Goal: Navigation & Orientation: Find specific page/section

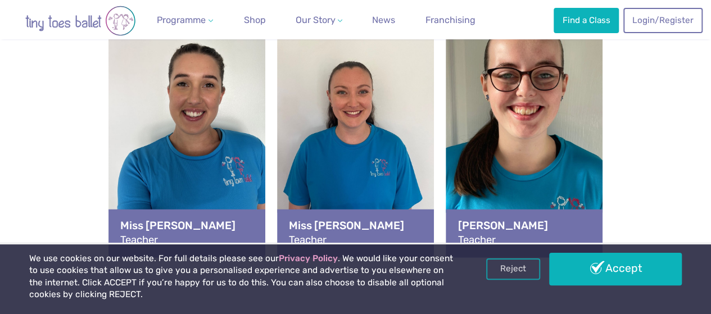
scroll to position [1258, 0]
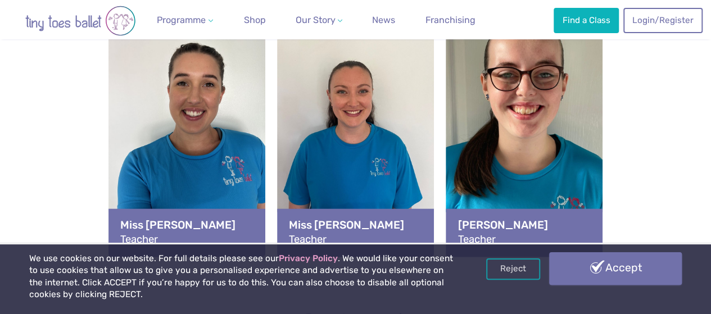
click at [586, 275] on link "Accept" at bounding box center [615, 268] width 133 height 33
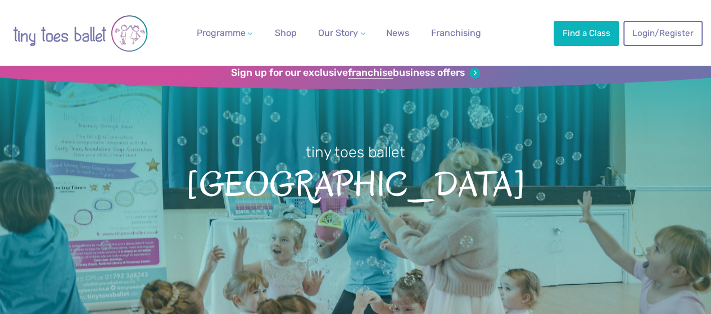
scroll to position [8, 0]
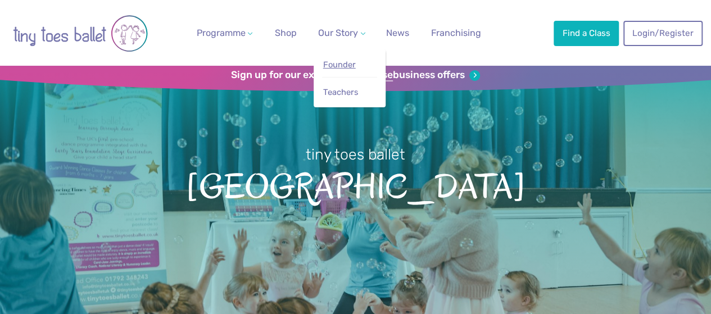
click at [341, 73] on link "Founder" at bounding box center [349, 65] width 55 height 21
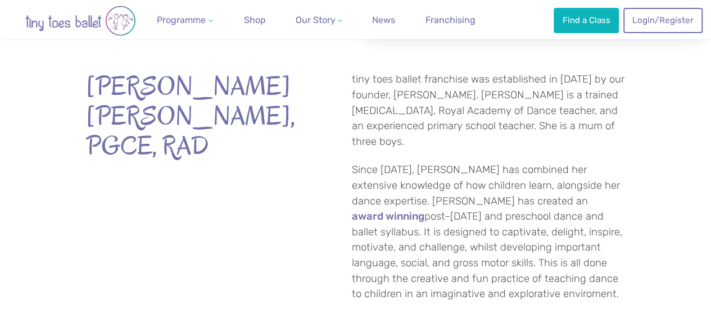
scroll to position [300, 0]
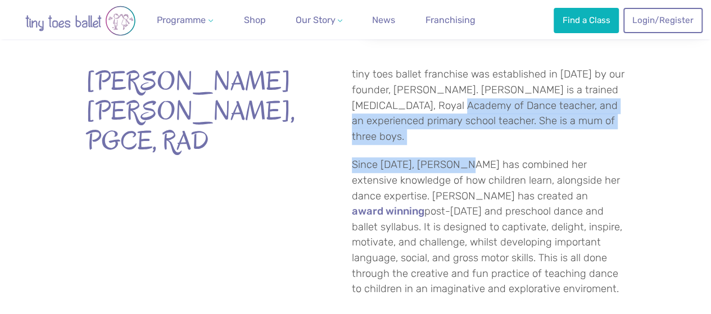
drag, startPoint x: 475, startPoint y: 161, endPoint x: 457, endPoint y: 122, distance: 42.8
click at [457, 122] on div "tiny toes ballet franchise was established in 2010 by our founder, Emma Morgan.…" at bounding box center [482, 182] width 287 height 231
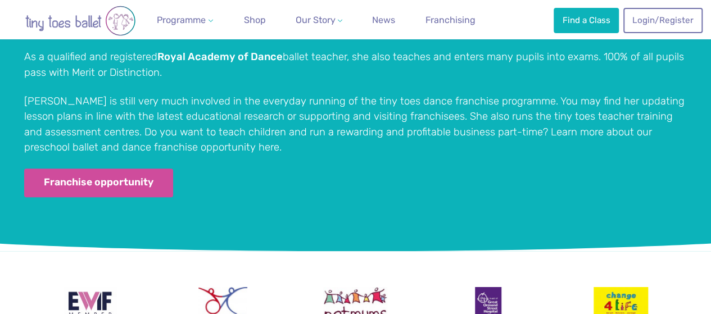
scroll to position [2465, 0]
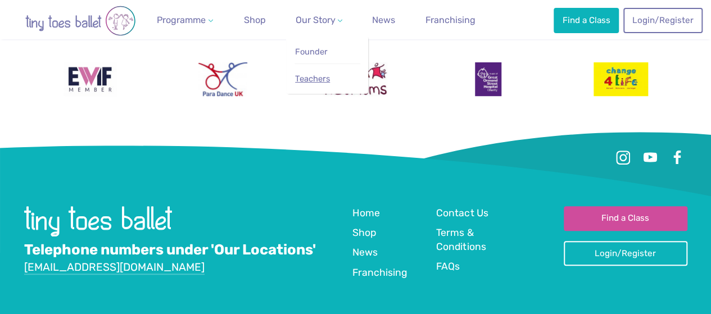
click at [305, 84] on span "Teachers" at bounding box center [312, 79] width 35 height 10
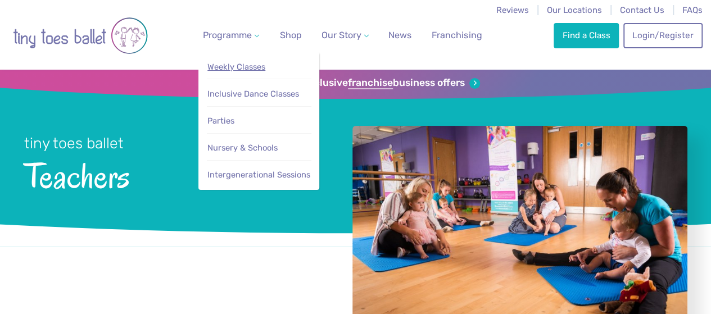
click at [238, 71] on span "Weekly Classes" at bounding box center [236, 67] width 58 height 10
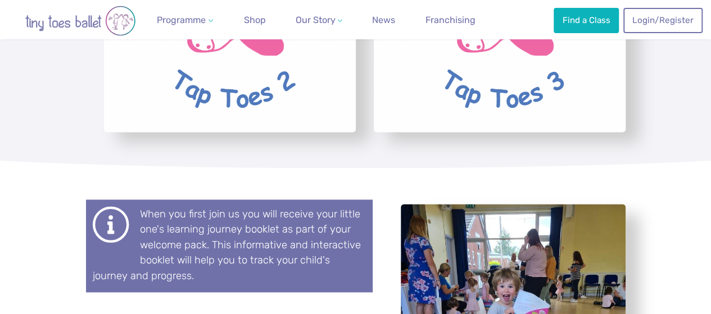
scroll to position [2956, 0]
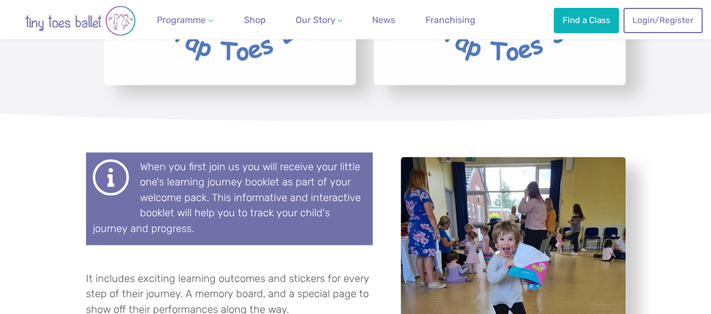
click at [96, 20] on img "Go to home page" at bounding box center [80, 21] width 135 height 30
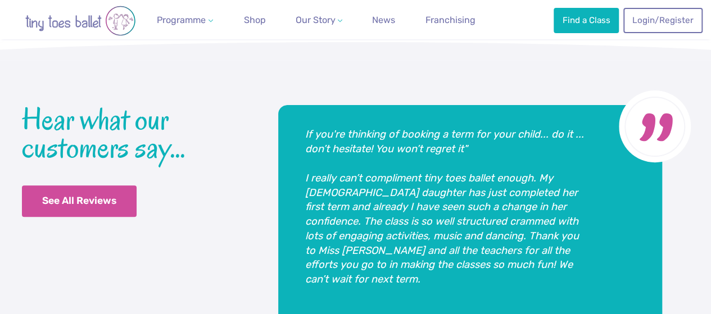
scroll to position [2277, 0]
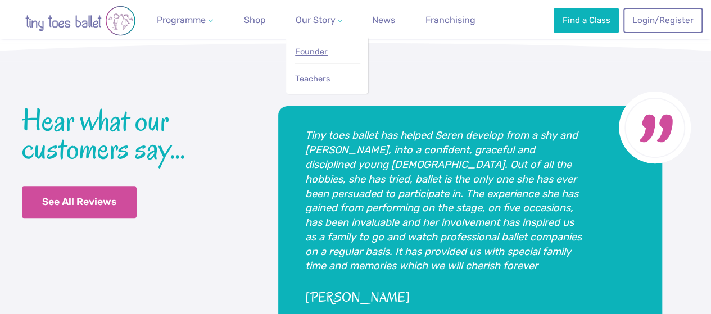
click at [310, 53] on span "Founder" at bounding box center [311, 52] width 33 height 10
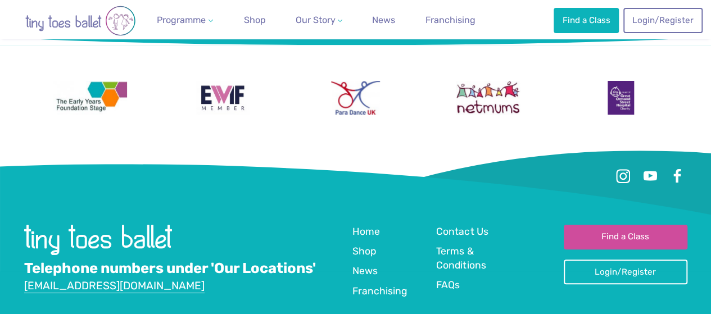
scroll to position [2465, 0]
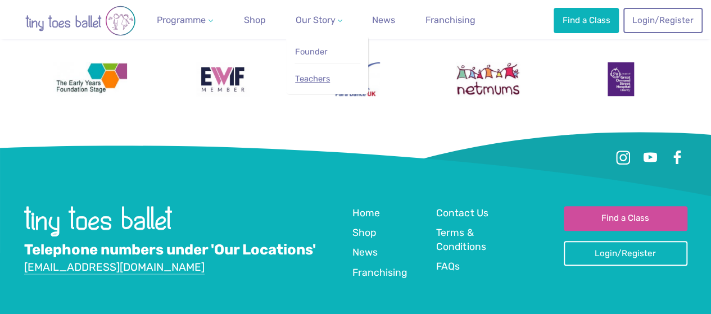
click at [308, 79] on span "Teachers" at bounding box center [312, 79] width 35 height 10
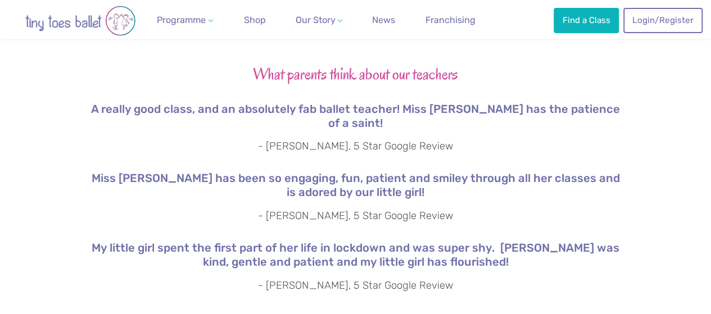
scroll to position [1908, 0]
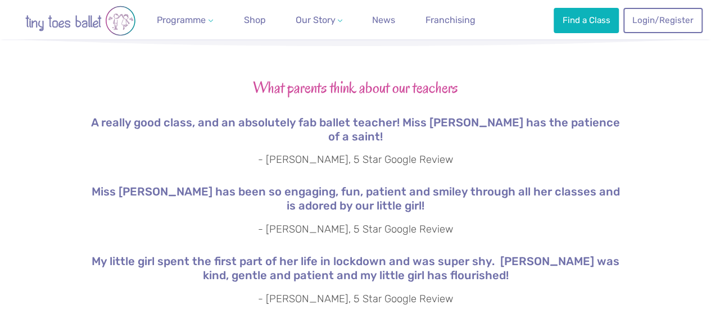
click at [58, 10] on img "Go to home page" at bounding box center [80, 21] width 135 height 30
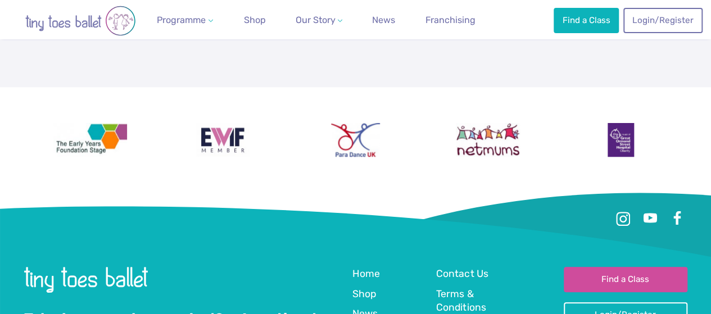
scroll to position [2744, 0]
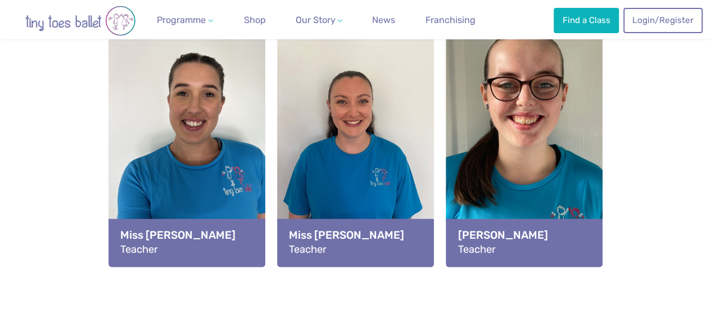
scroll to position [1282, 0]
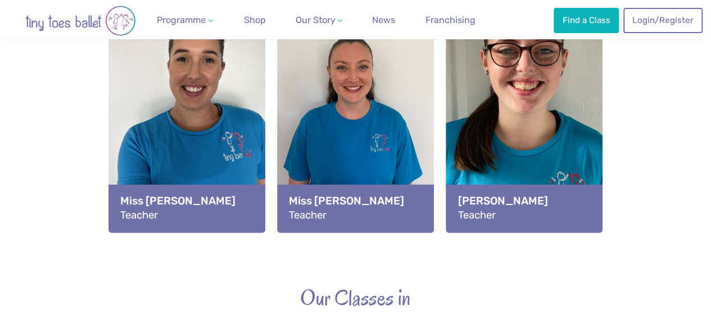
click at [486, 202] on strong "[PERSON_NAME]" at bounding box center [524, 200] width 133 height 15
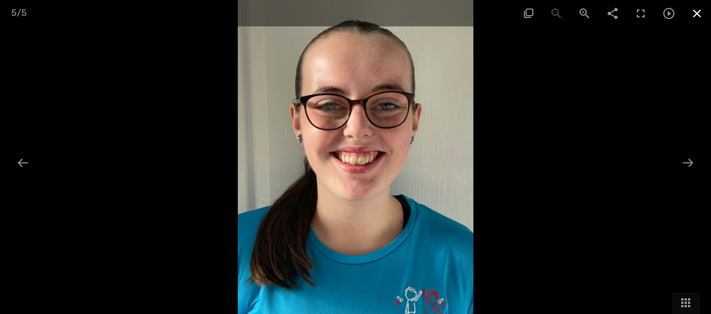
click at [699, 17] on span at bounding box center [697, 13] width 28 height 26
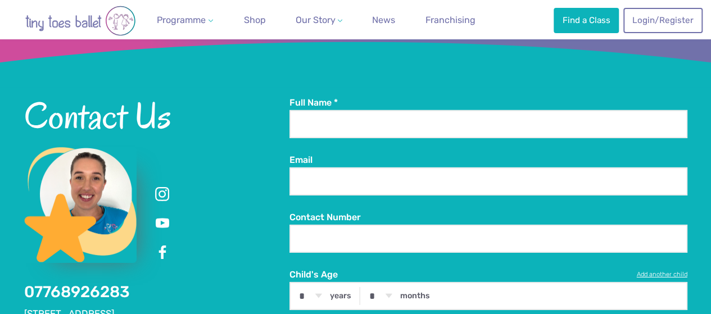
scroll to position [1816, 0]
